Goal: Task Accomplishment & Management: Manage account settings

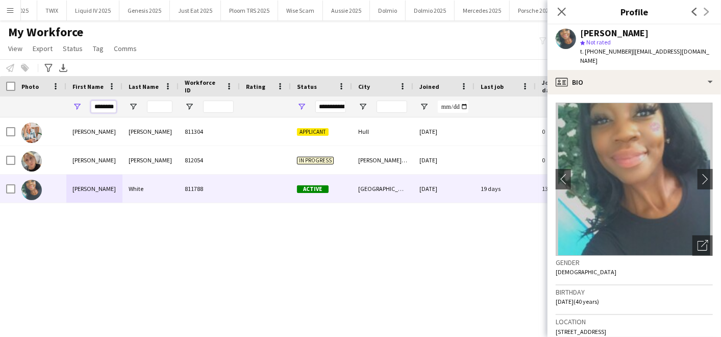
scroll to position [0, 1]
drag, startPoint x: 95, startPoint y: 106, endPoint x: 203, endPoint y: 92, distance: 108.6
click at [203, 92] on div "Workforce Details Photo First Name" at bounding box center [553, 96] width 1106 height 41
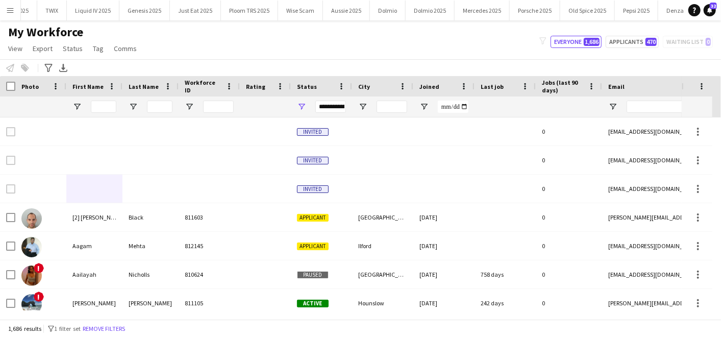
click at [11, 7] on app-icon "Menu" at bounding box center [10, 10] width 8 height 8
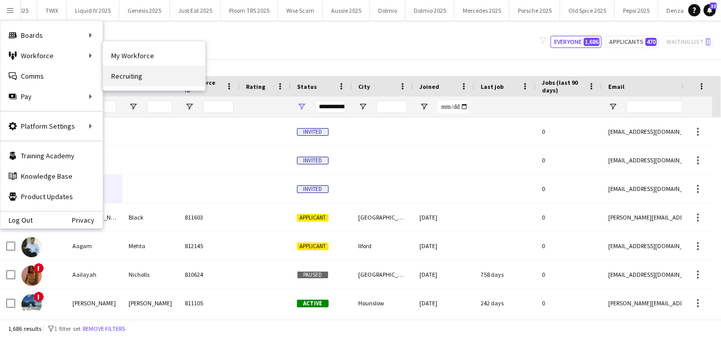
click at [123, 66] on link "Recruiting" at bounding box center [154, 76] width 102 height 20
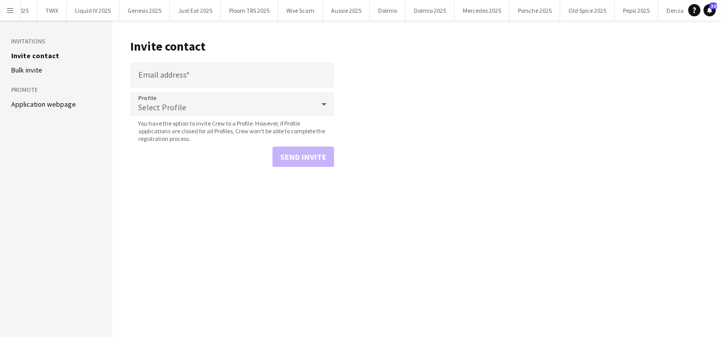
click at [7, 5] on button "Menu" at bounding box center [10, 10] width 20 height 20
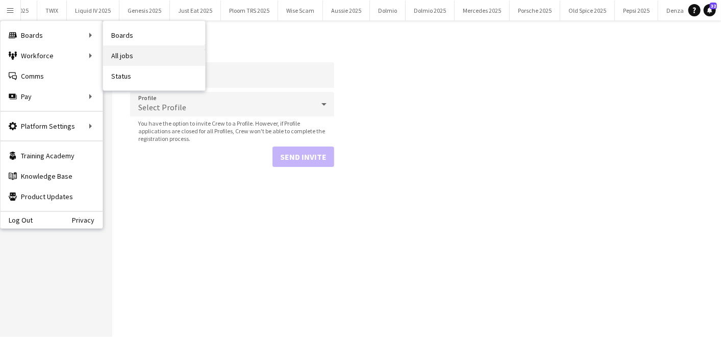
click at [131, 55] on link "All jobs" at bounding box center [154, 55] width 102 height 20
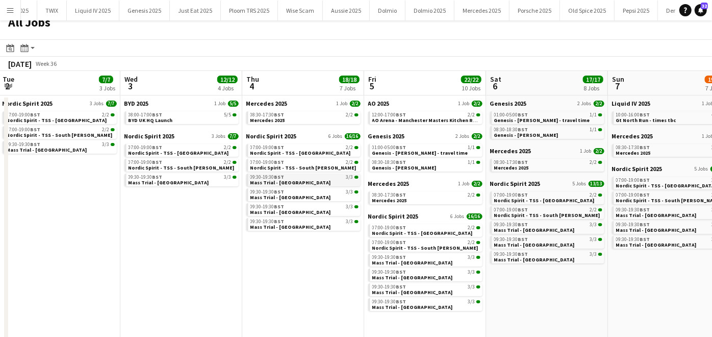
scroll to position [10, 0]
click at [476, 18] on button "Mercedes 2025 Close" at bounding box center [481, 11] width 55 height 20
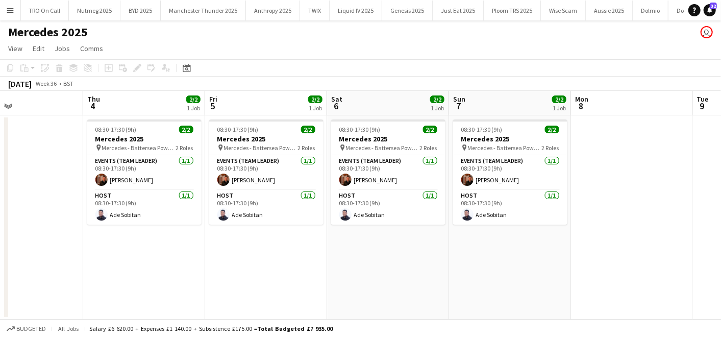
scroll to position [0, 145]
click at [144, 17] on button "BYD 2025 Close" at bounding box center [143, 11] width 40 height 20
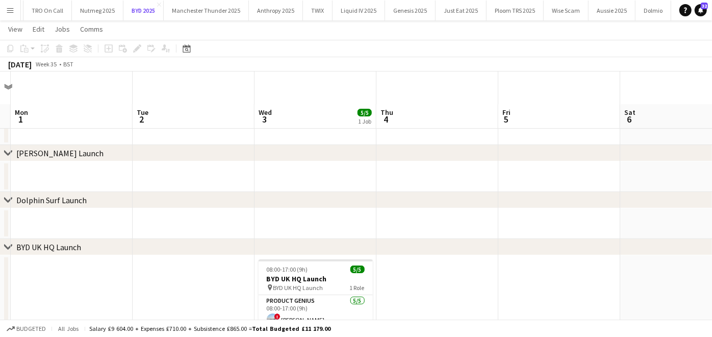
scroll to position [90, 0]
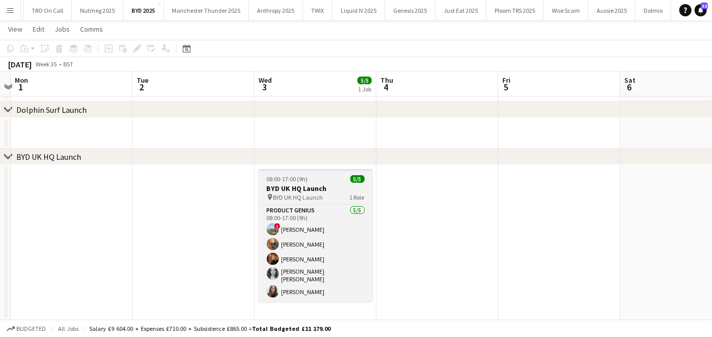
click at [280, 177] on span "08:00-17:00 (9h)" at bounding box center [287, 179] width 41 height 8
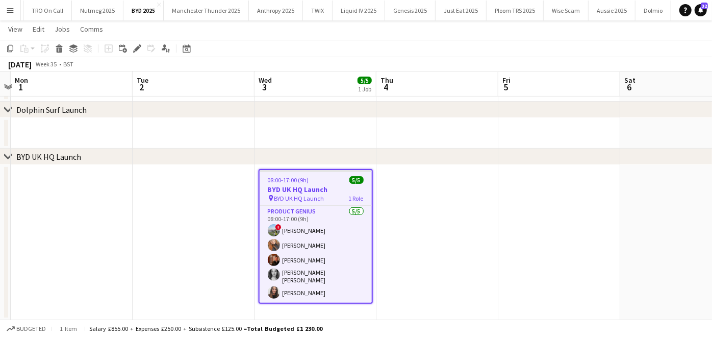
click at [202, 195] on app-date-cell at bounding box center [194, 242] width 122 height 155
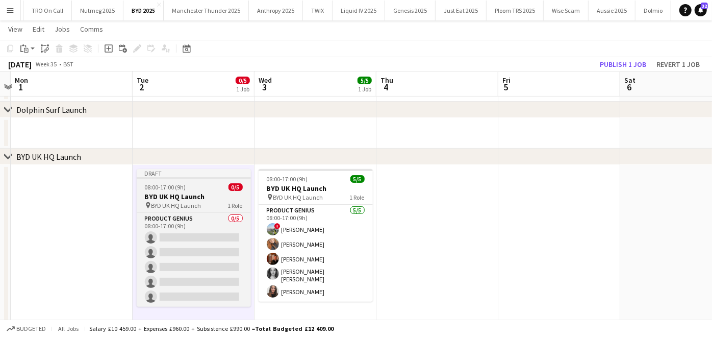
click at [189, 196] on h3 "BYD UK HQ Launch" at bounding box center [194, 196] width 114 height 9
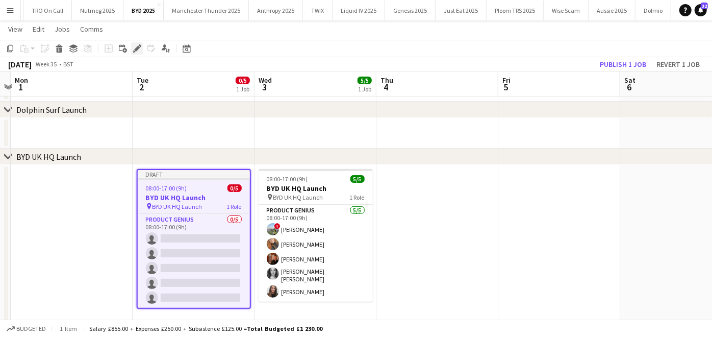
click at [133, 52] on icon "Edit" at bounding box center [137, 48] width 8 height 8
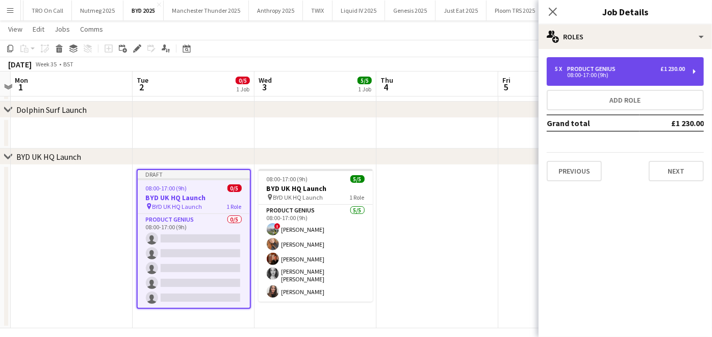
click at [621, 65] on div "5 x Product Genius £1 230.00" at bounding box center [620, 68] width 130 height 7
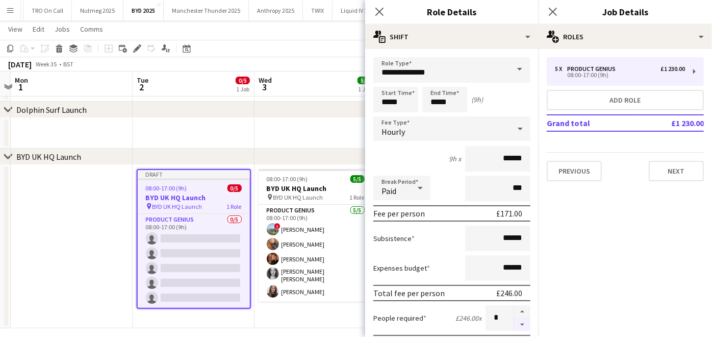
click at [514, 322] on button "button" at bounding box center [522, 324] width 16 height 13
click at [514, 309] on button "button" at bounding box center [522, 311] width 16 height 13
type input "*"
click at [412, 102] on input "*****" at bounding box center [395, 100] width 45 height 26
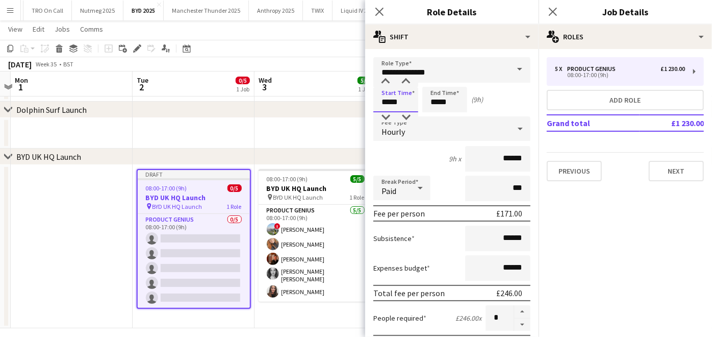
type input "*****"
click at [266, 105] on div "chevron-right Dolphin Surf Launch" at bounding box center [356, 110] width 712 height 16
